Goal: Navigation & Orientation: Find specific page/section

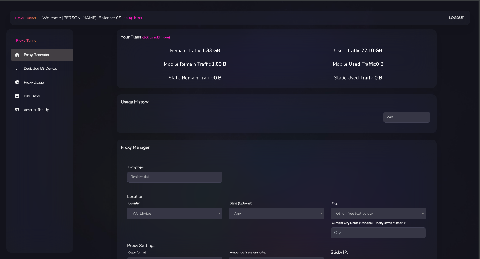
click at [41, 94] on link "Buy Proxy" at bounding box center [44, 96] width 67 height 12
click at [43, 82] on link "Proxy Usage" at bounding box center [44, 82] width 67 height 12
click at [39, 82] on link "Proxy Usage" at bounding box center [44, 82] width 67 height 12
click at [34, 98] on link "Buy Proxy" at bounding box center [44, 96] width 67 height 12
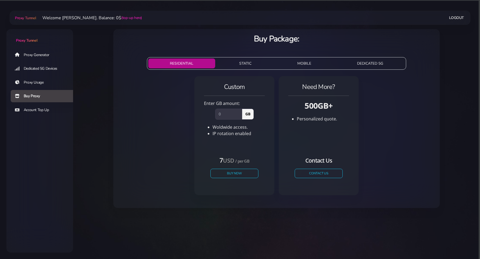
click at [47, 81] on link "Proxy Usage" at bounding box center [44, 82] width 67 height 12
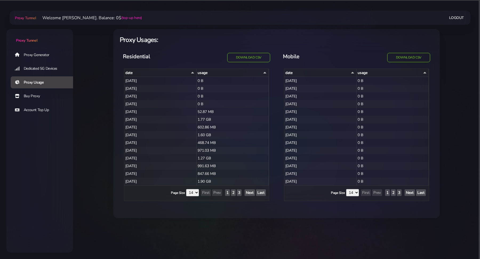
select select "14"
